Goal: Task Accomplishment & Management: Complete application form

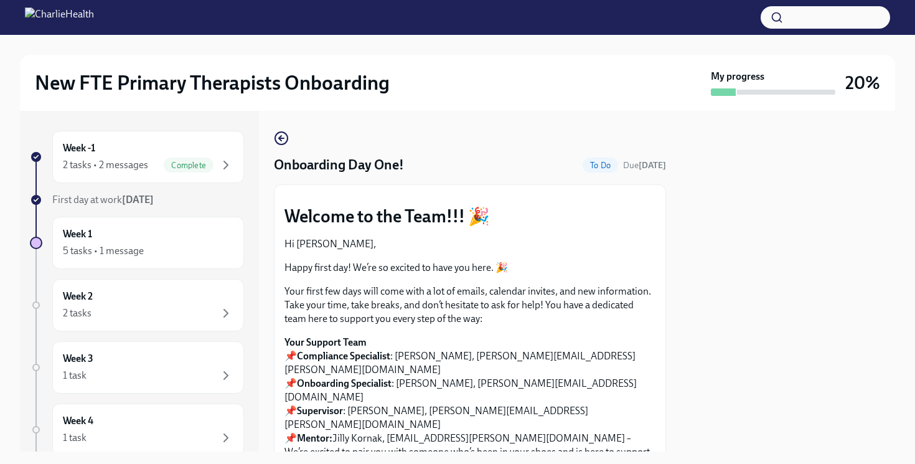
click at [280, 137] on icon "button" at bounding box center [280, 138] width 2 height 5
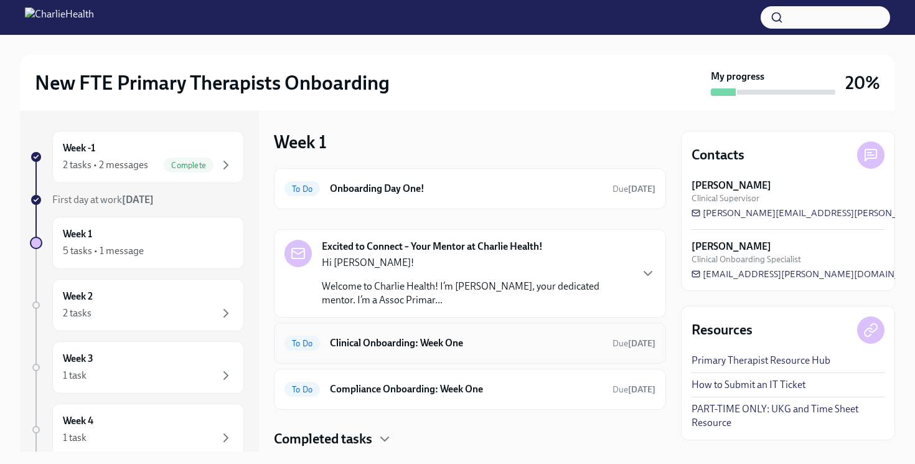
scroll to position [37, 0]
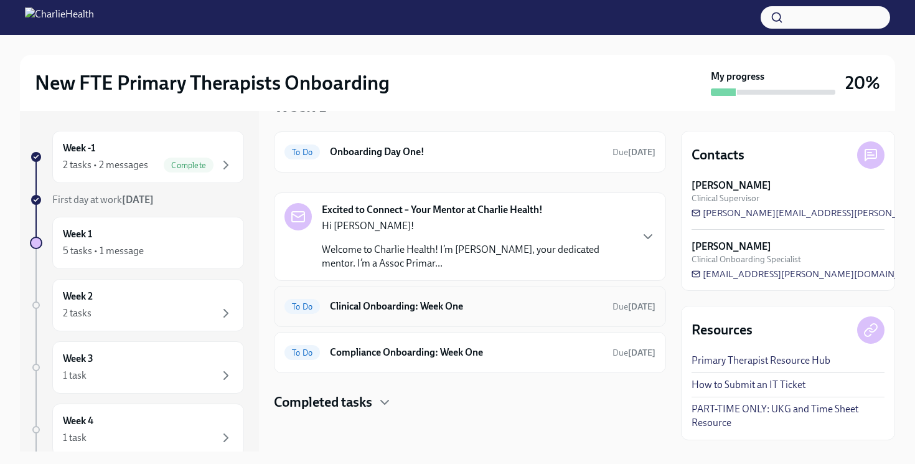
click at [474, 317] on div "To Do Clinical Onboarding: Week One Due [DATE]" at bounding box center [470, 306] width 392 height 41
click at [642, 238] on icon "button" at bounding box center [648, 236] width 15 height 15
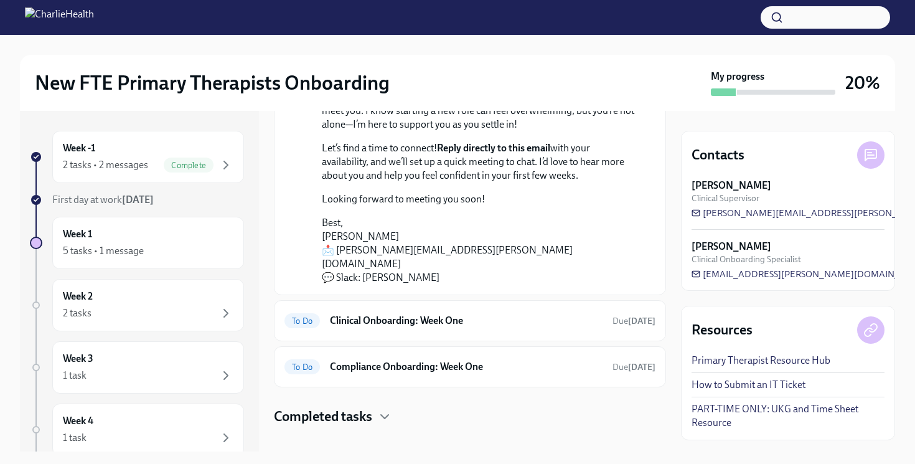
scroll to position [242, 0]
click at [522, 313] on h6 "Clinical Onboarding: Week One" at bounding box center [466, 320] width 273 height 14
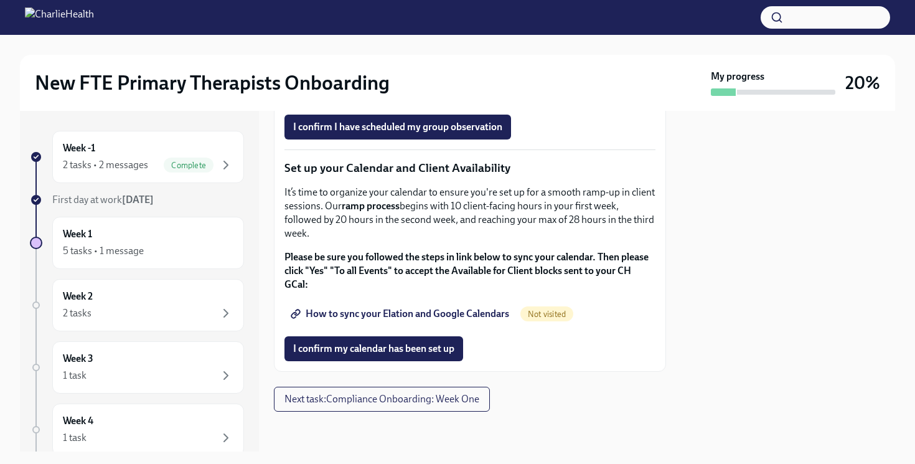
scroll to position [2087, 0]
click at [400, 402] on span "Next task : Compliance Onboarding: Week One" at bounding box center [382, 399] width 195 height 12
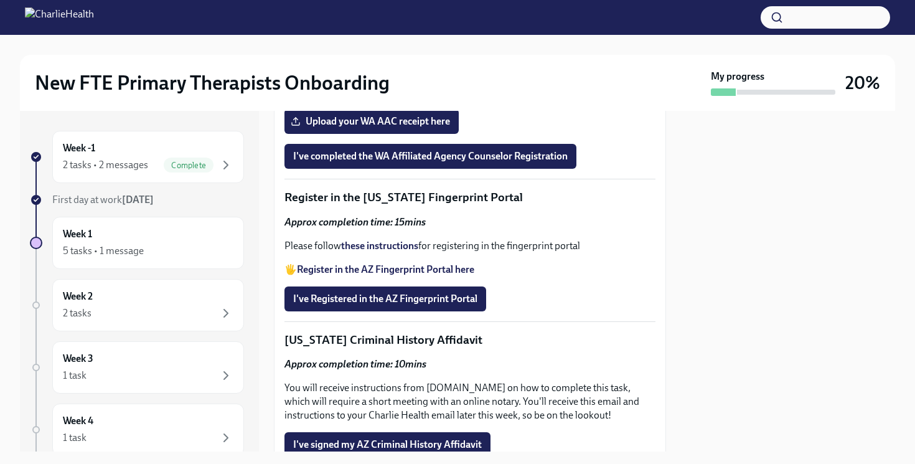
scroll to position [1795, 0]
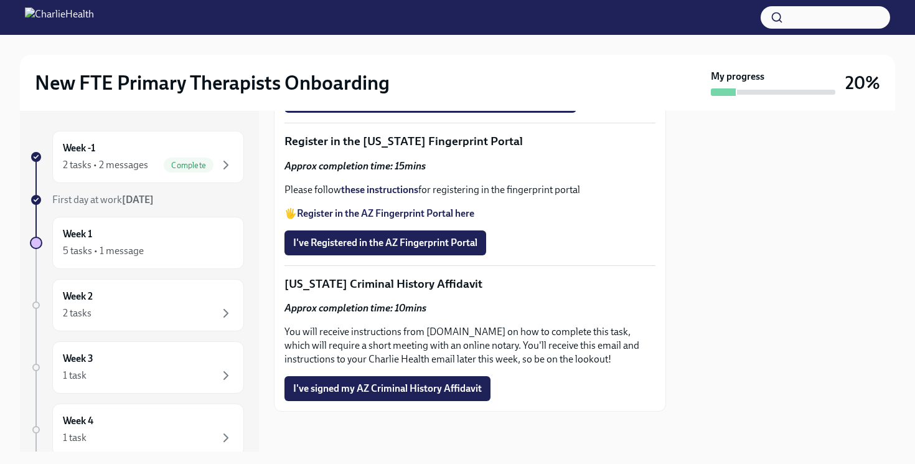
click at [752, 286] on div at bounding box center [788, 281] width 214 height 341
click at [152, 156] on div "Week -1 2 tasks • 2 messages Complete" at bounding box center [148, 156] width 171 height 31
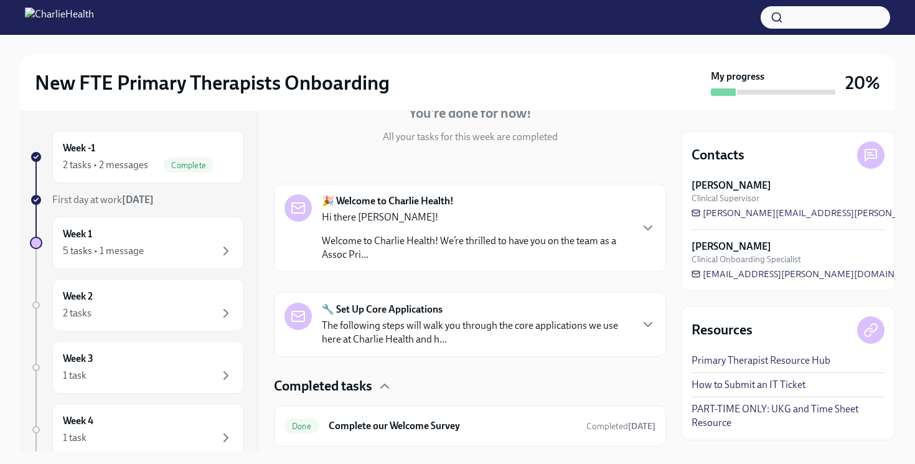
scroll to position [219, 0]
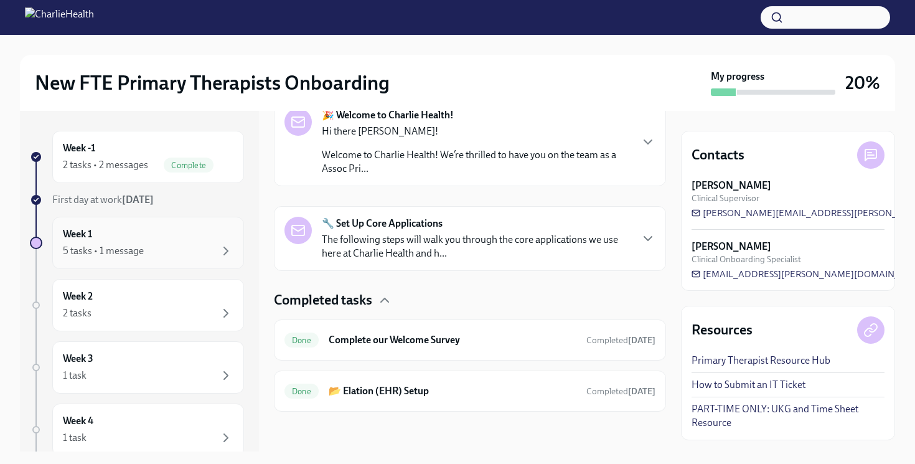
click at [148, 250] on div "5 tasks • 1 message" at bounding box center [148, 250] width 171 height 15
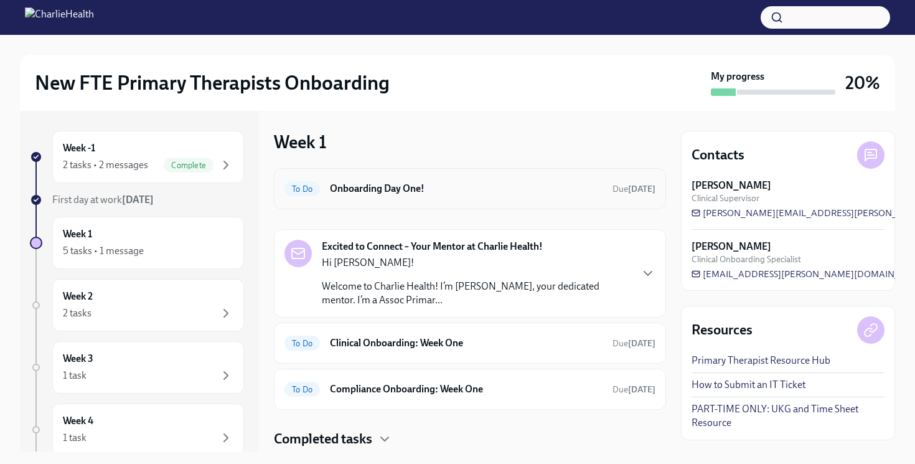
scroll to position [37, 0]
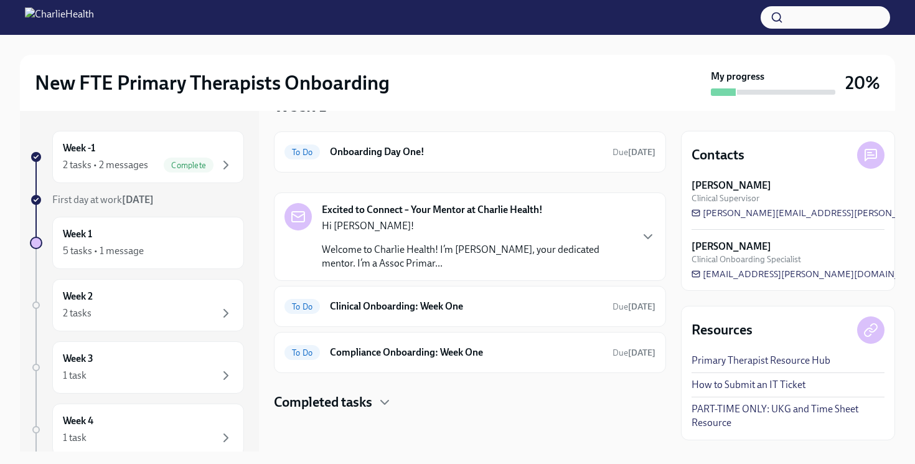
click at [650, 252] on div "Excited to Connect – Your Mentor at Charlie Health! Hi [PERSON_NAME]! Welcome t…" at bounding box center [470, 236] width 371 height 67
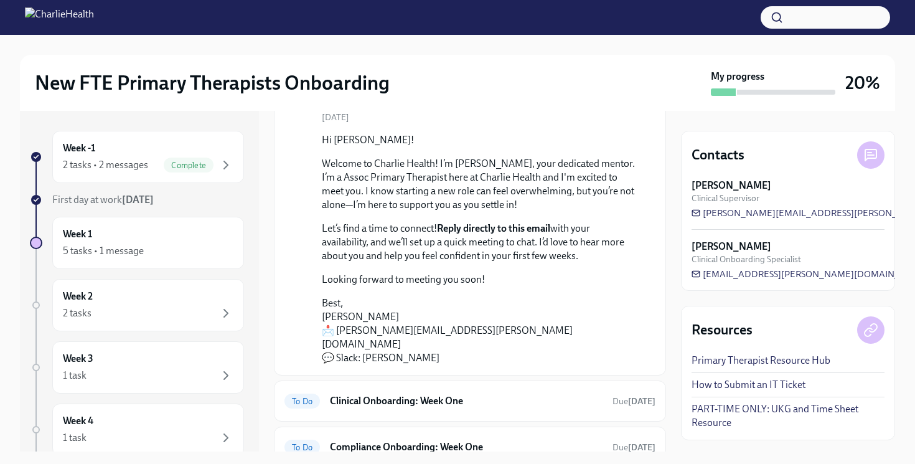
scroll to position [242, 0]
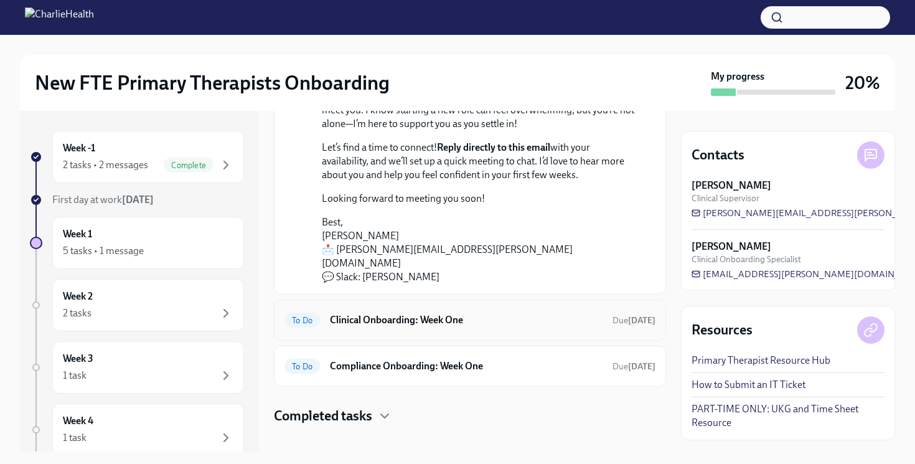
click at [482, 318] on div "To Do Clinical Onboarding: Week One Due [DATE]" at bounding box center [470, 319] width 392 height 41
click at [631, 310] on div "To Do Clinical Onboarding: Week One Due [DATE]" at bounding box center [470, 320] width 371 height 20
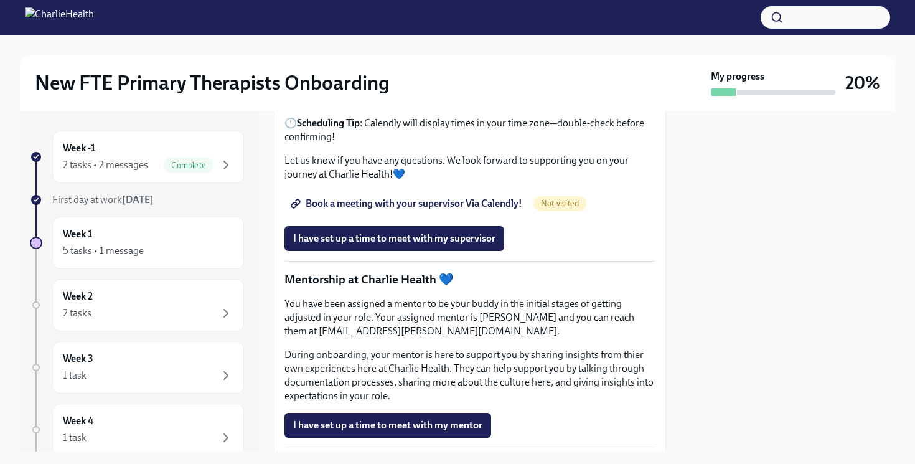
scroll to position [1241, 0]
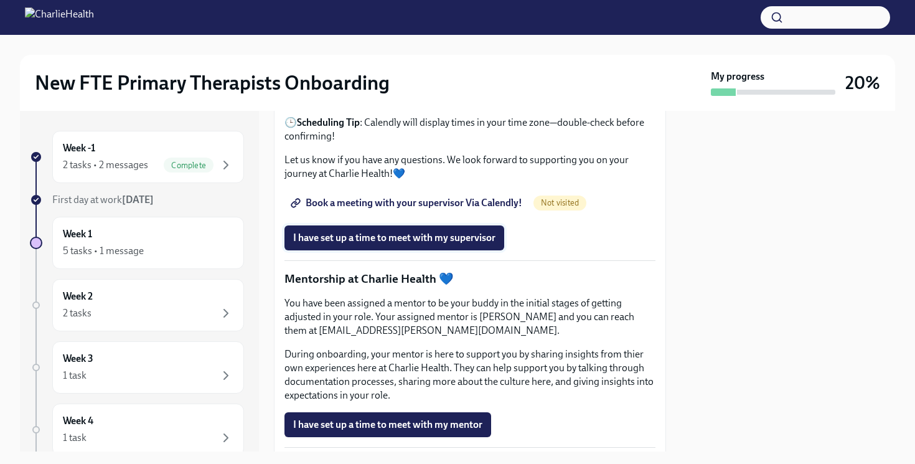
click at [461, 244] on span "I have set up a time to meet with my supervisor" at bounding box center [394, 238] width 202 height 12
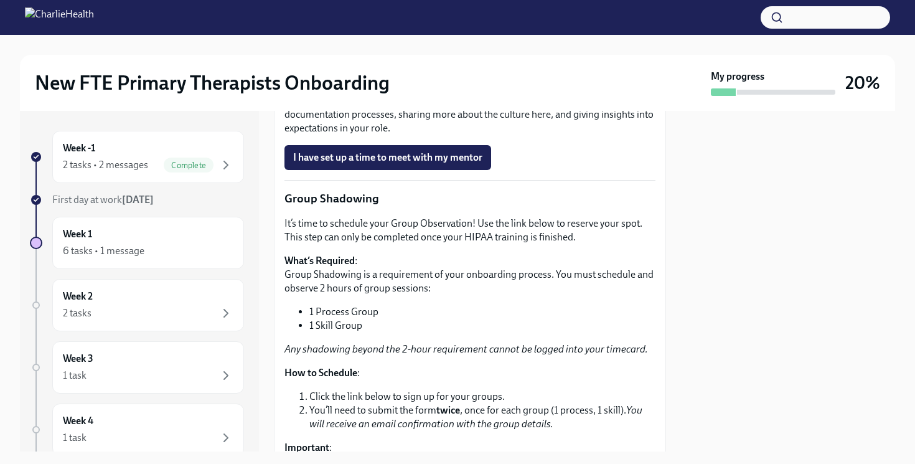
scroll to position [1507, 0]
click at [431, 164] on span "I have set up a time to meet with my mentor" at bounding box center [387, 158] width 189 height 12
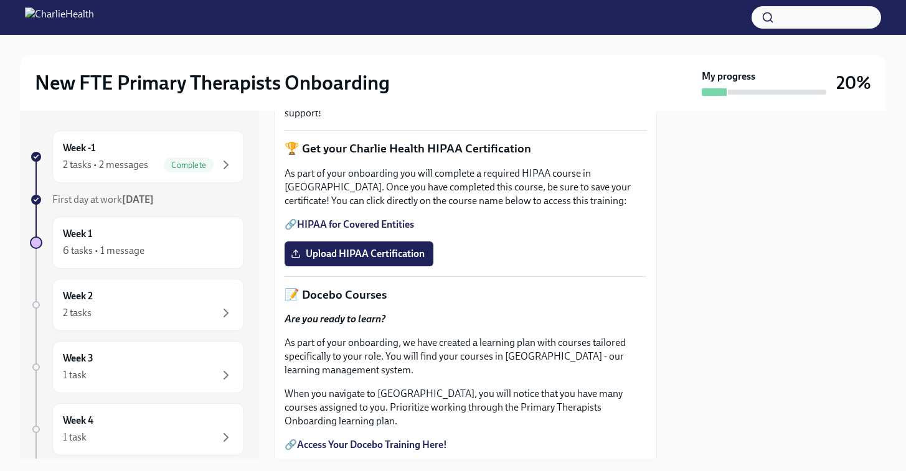
scroll to position [0, 0]
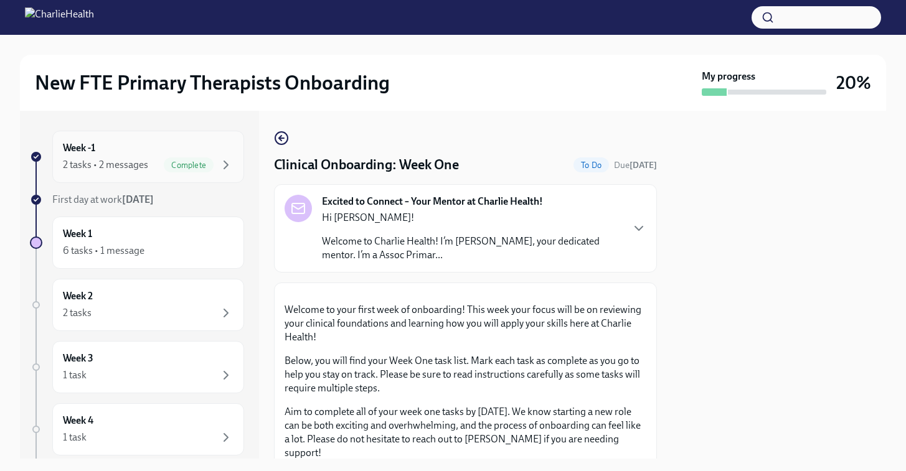
click at [207, 166] on span "Complete" at bounding box center [189, 165] width 50 height 9
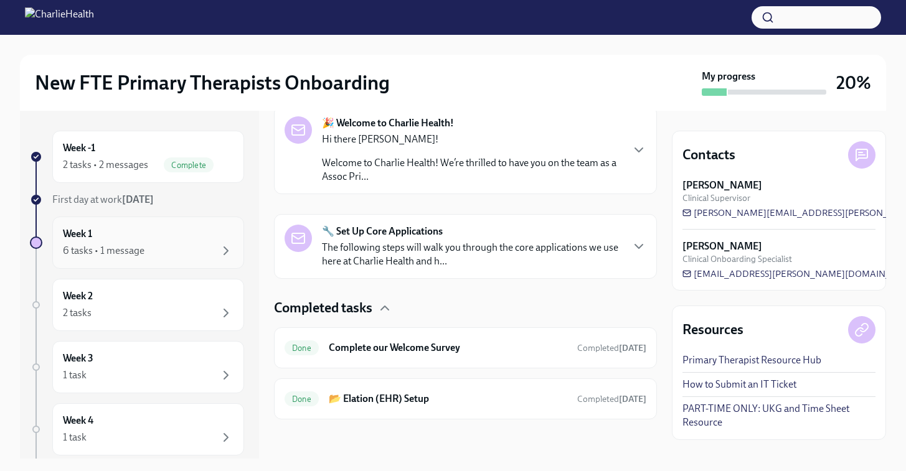
click at [136, 261] on div "Week 1 6 tasks • 1 message" at bounding box center [148, 243] width 192 height 52
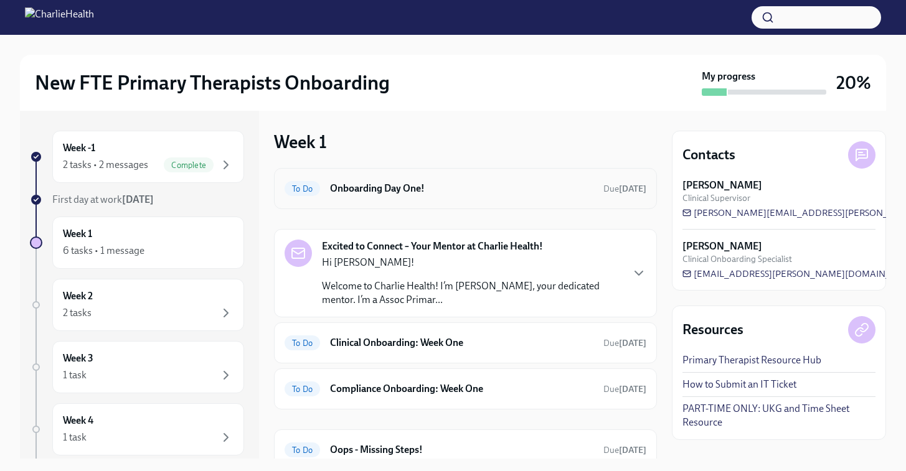
click at [524, 195] on h6 "Onboarding Day One!" at bounding box center [461, 189] width 263 height 14
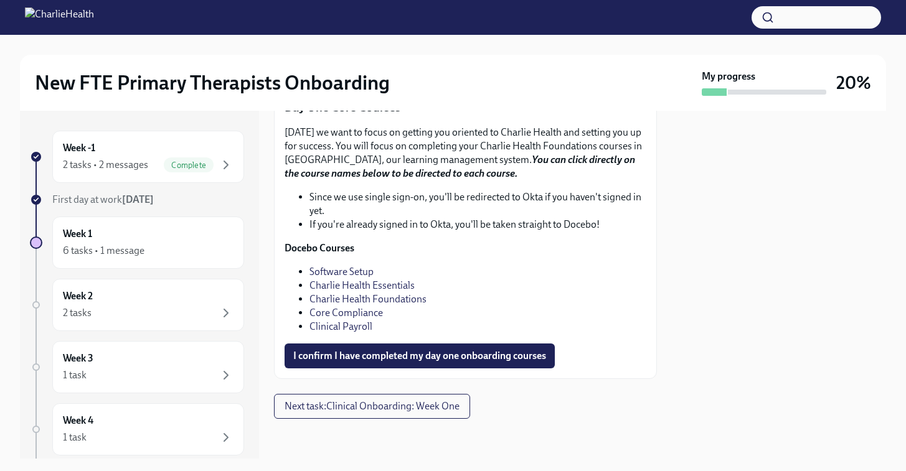
scroll to position [1755, 0]
click at [346, 400] on span "Next task : Clinical Onboarding: Week One" at bounding box center [372, 406] width 175 height 12
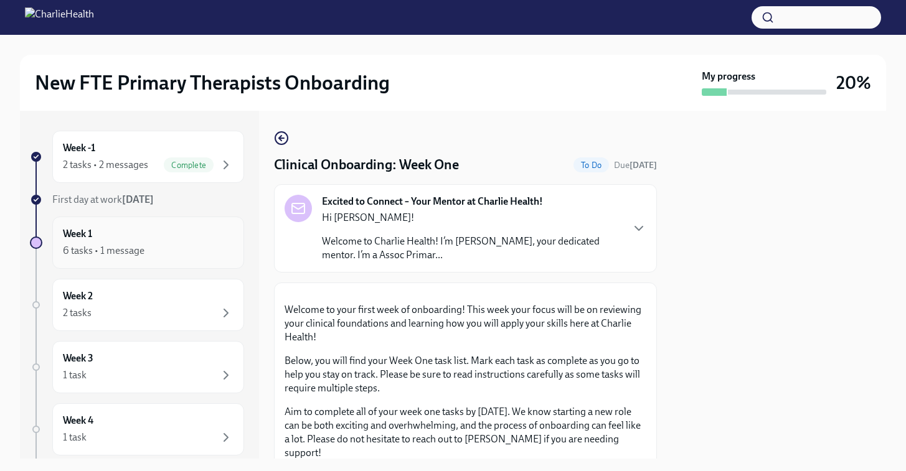
click at [129, 253] on div "6 tasks • 1 message" at bounding box center [104, 251] width 82 height 14
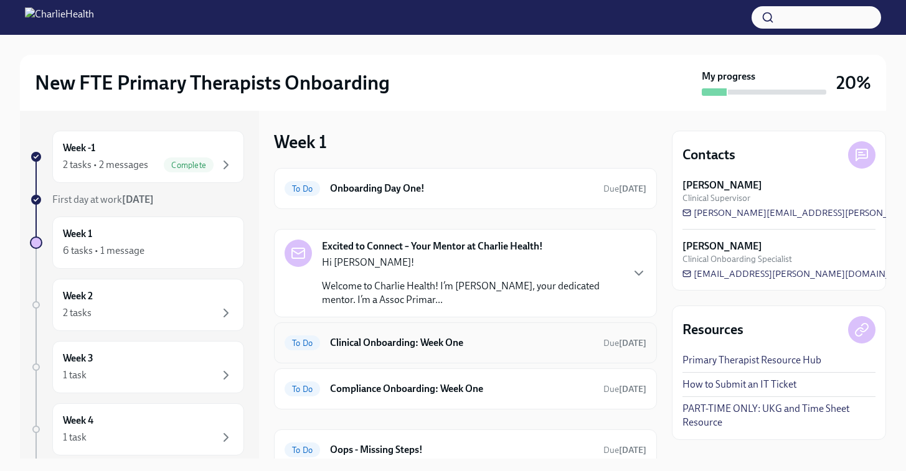
scroll to position [90, 0]
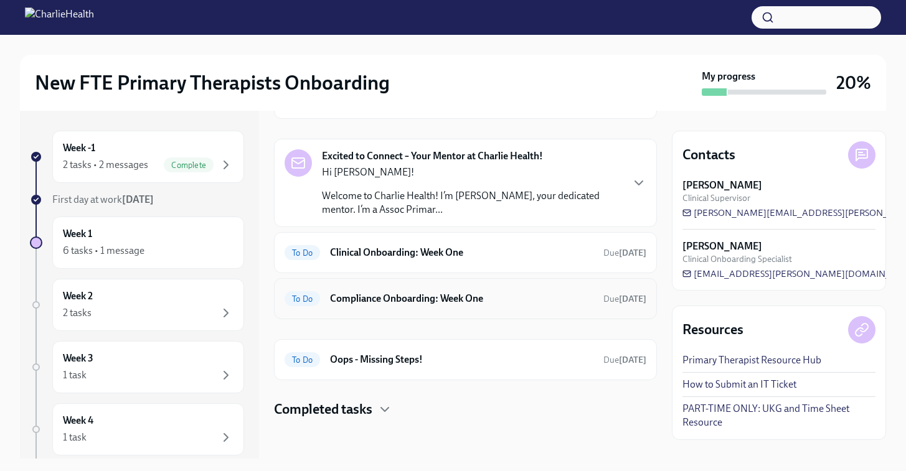
click at [394, 293] on h6 "Compliance Onboarding: Week One" at bounding box center [461, 299] width 263 height 14
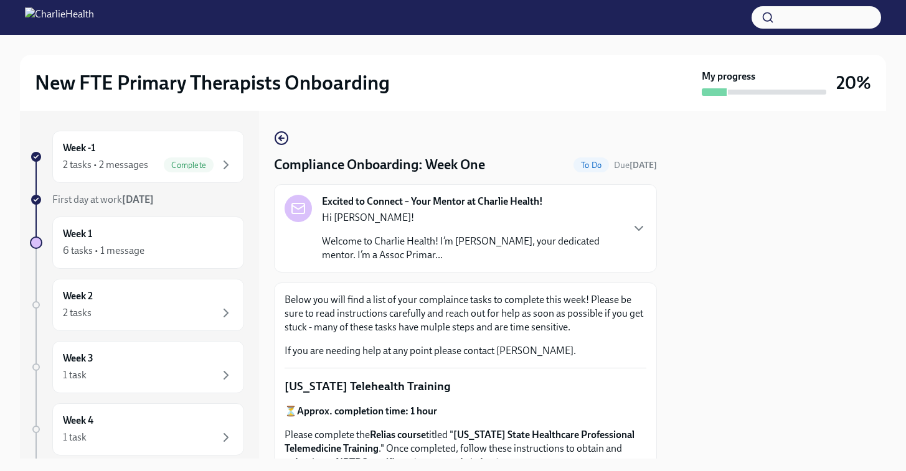
click at [436, 223] on p "Hi [PERSON_NAME]!" at bounding box center [471, 218] width 299 height 14
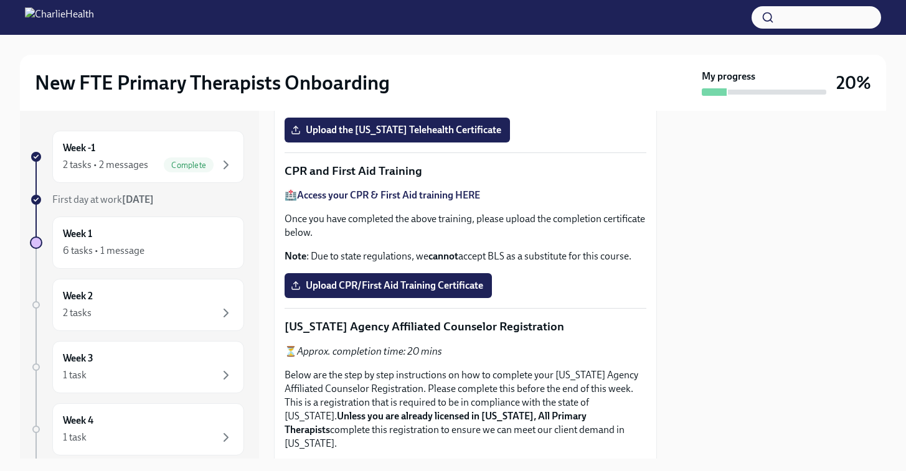
scroll to position [682, 0]
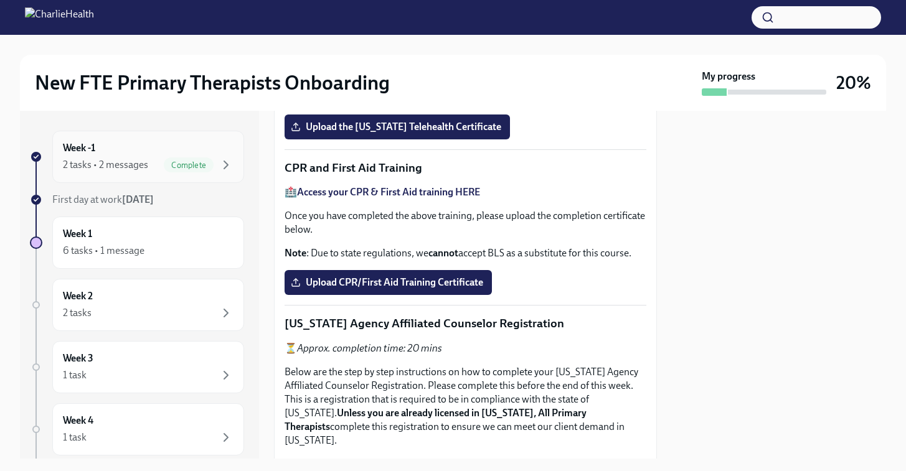
click at [154, 156] on div "Week -1 2 tasks • 2 messages Complete" at bounding box center [148, 156] width 171 height 31
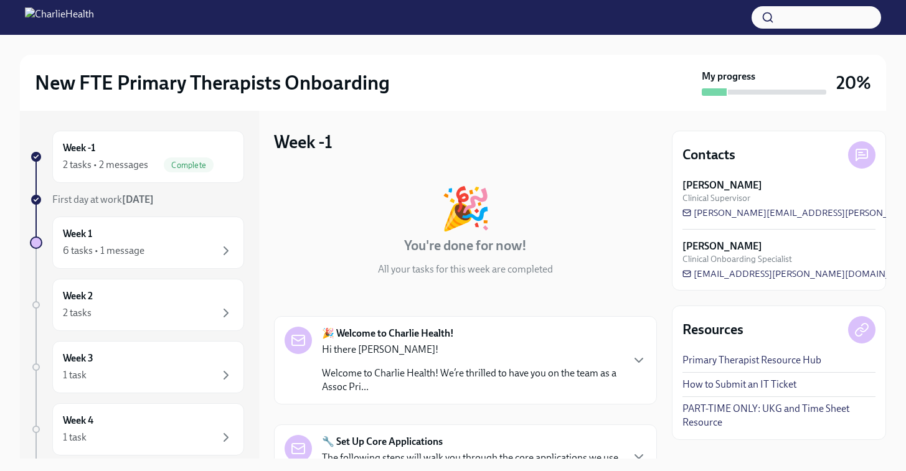
click at [380, 375] on p "Welcome to Charlie Health! We’re thrilled to have you on the team as a Assoc Pr…" at bounding box center [471, 380] width 299 height 27
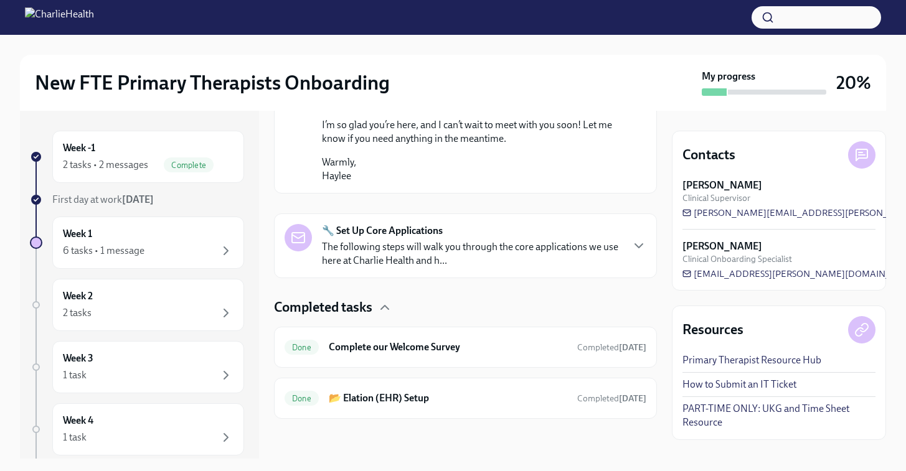
scroll to position [957, 0]
click at [374, 354] on h6 "Complete our Welcome Survey" at bounding box center [448, 348] width 238 height 14
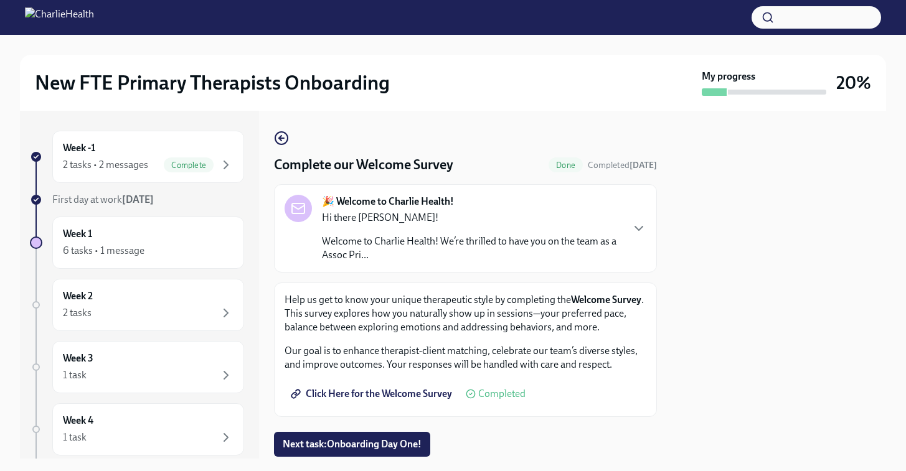
scroll to position [38, 0]
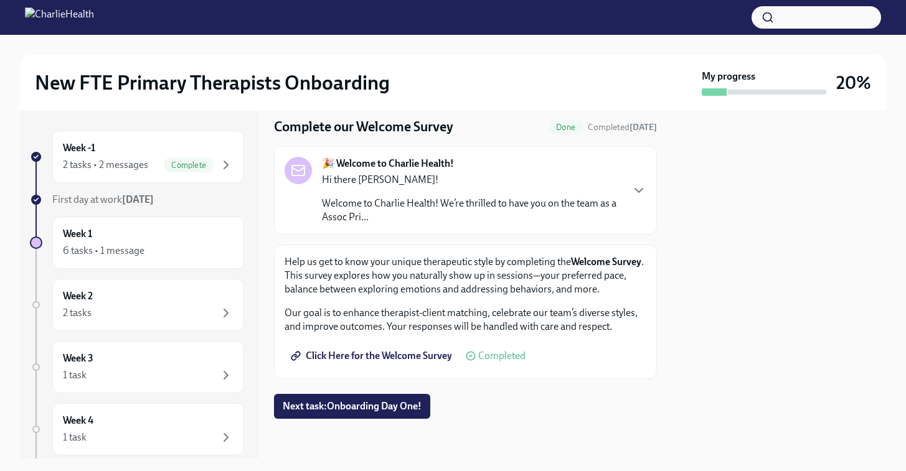
click at [352, 206] on p "Welcome to Charlie Health! We’re thrilled to have you on the team as a Assoc Pr…" at bounding box center [471, 210] width 299 height 27
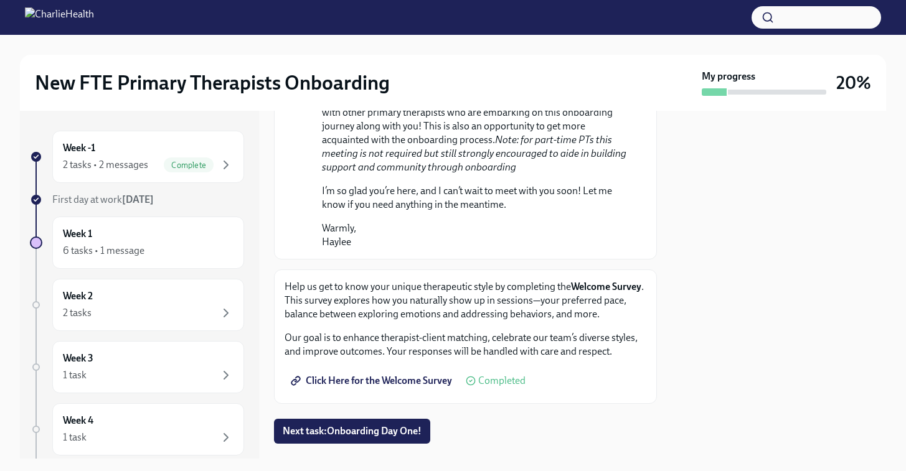
scroll to position [835, 0]
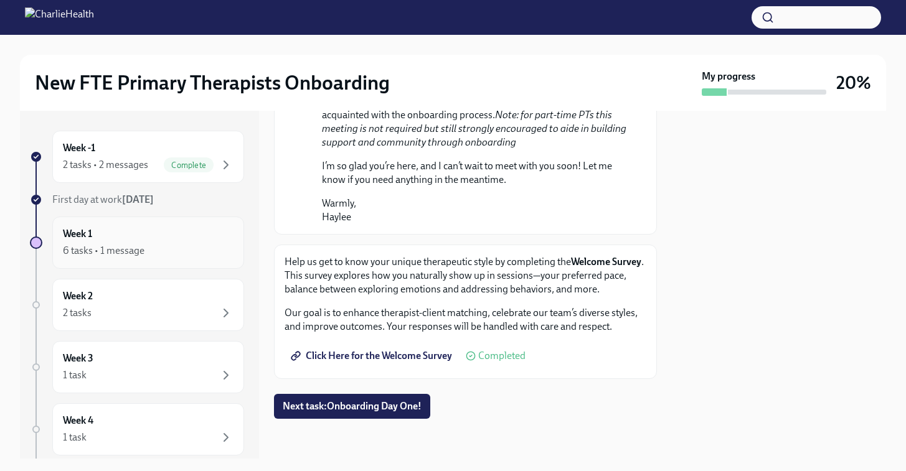
click at [109, 260] on div "Week 1 6 tasks • 1 message" at bounding box center [148, 243] width 192 height 52
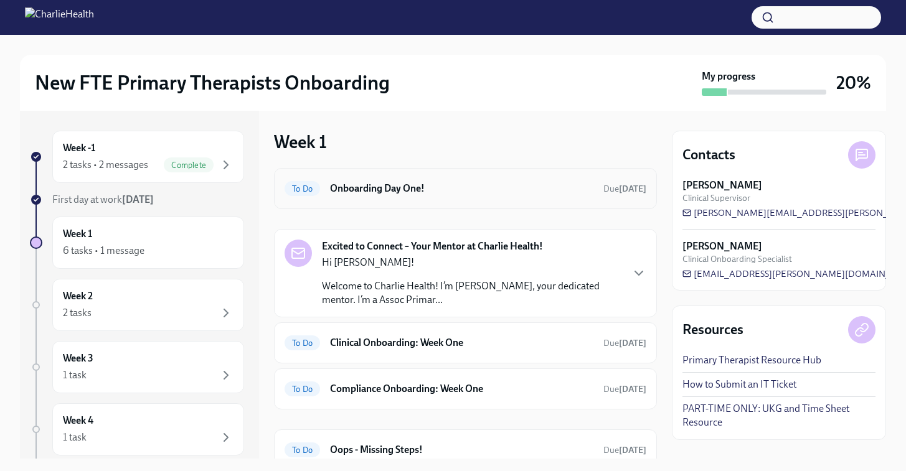
click at [377, 189] on h6 "Onboarding Day One!" at bounding box center [461, 189] width 263 height 14
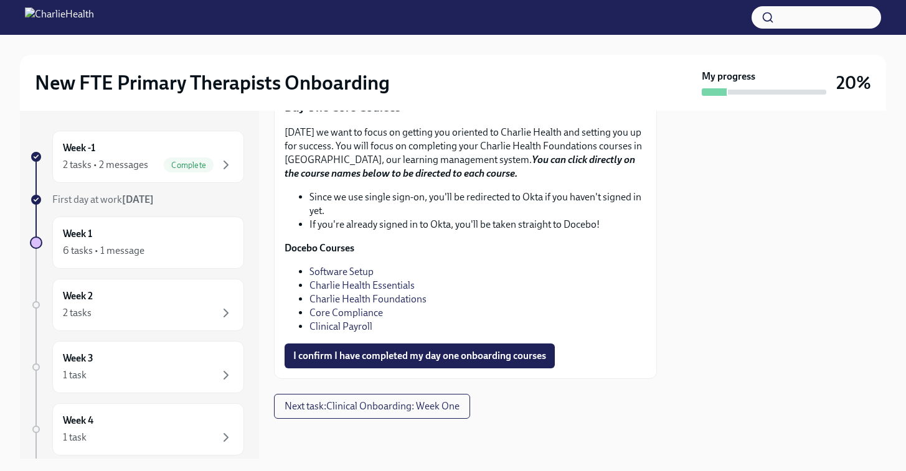
scroll to position [1755, 0]
click at [374, 298] on link "Charlie Health Foundations" at bounding box center [367, 299] width 117 height 12
click at [354, 313] on link "Core Compliance" at bounding box center [345, 313] width 73 height 12
